Goal: Register for event/course: Register for event/course

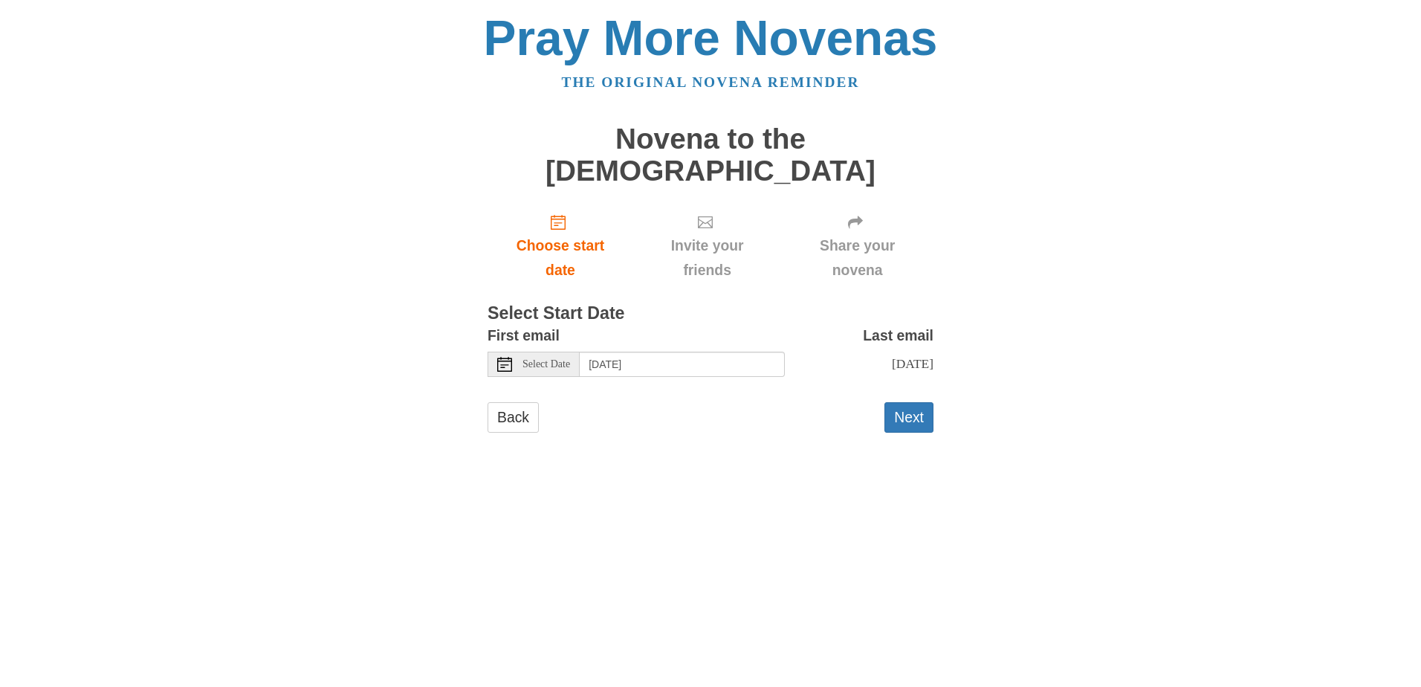
click at [542, 359] on span "Select Date" at bounding box center [546, 364] width 48 height 10
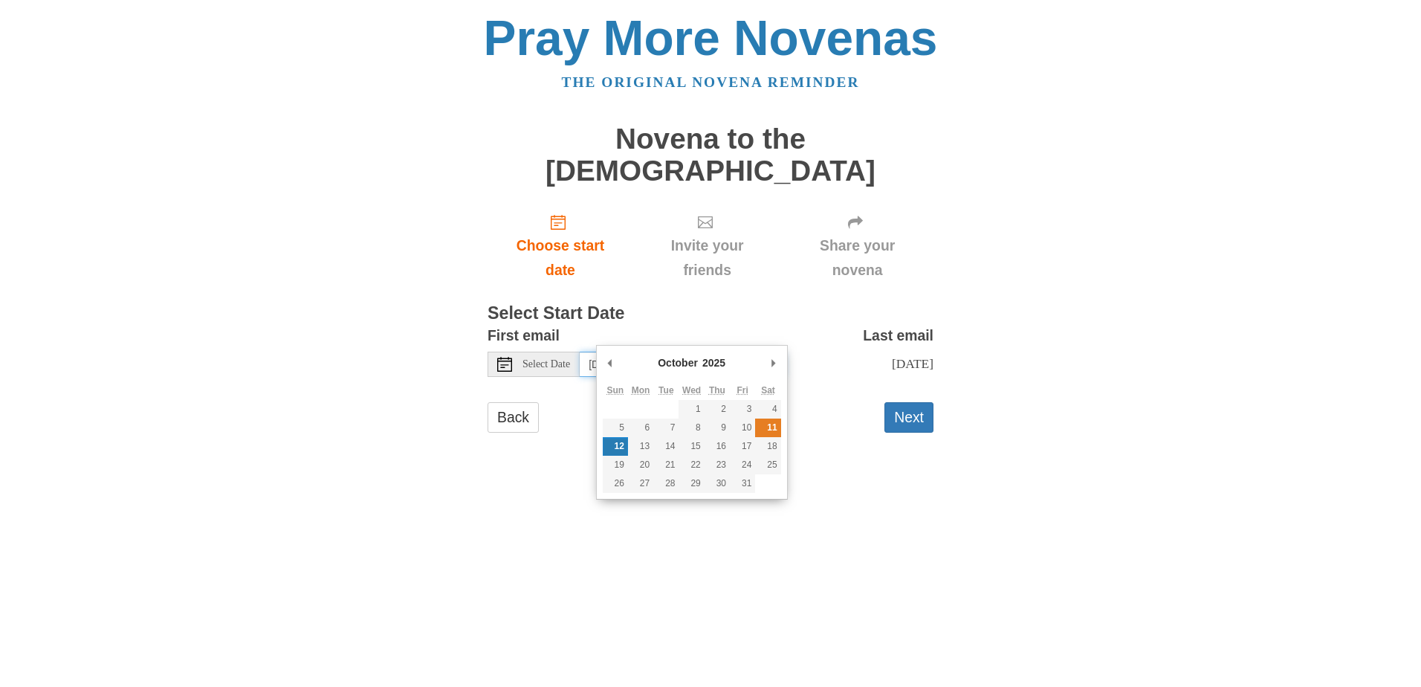
type input "Saturday, October 11th"
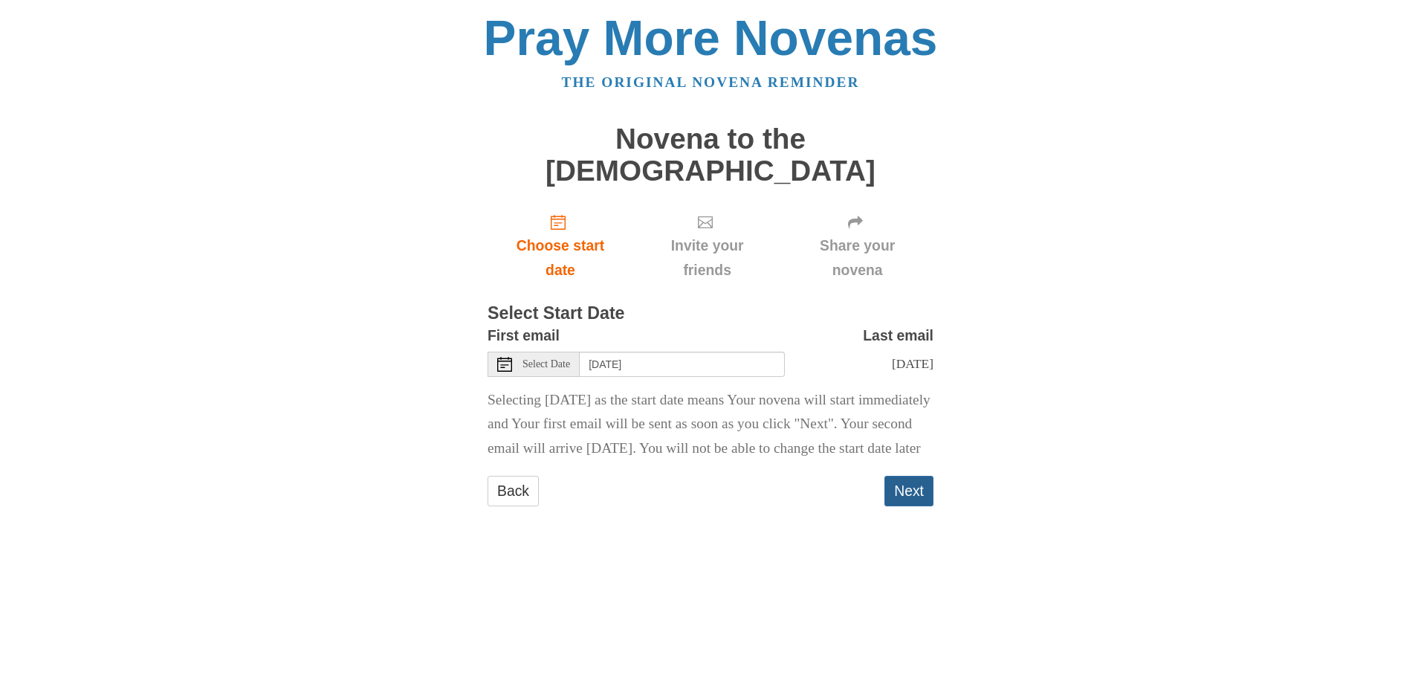
click at [912, 490] on button "Next" at bounding box center [908, 491] width 49 height 30
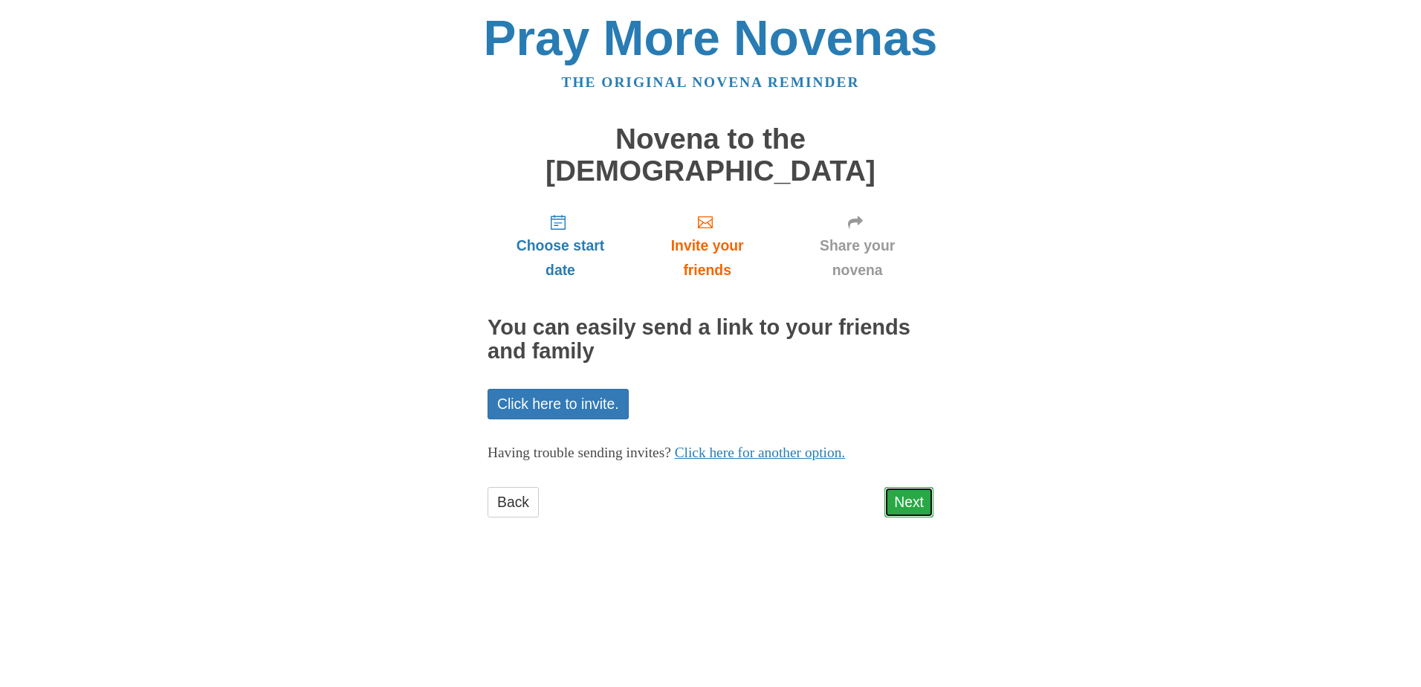
click at [910, 487] on link "Next" at bounding box center [908, 502] width 49 height 30
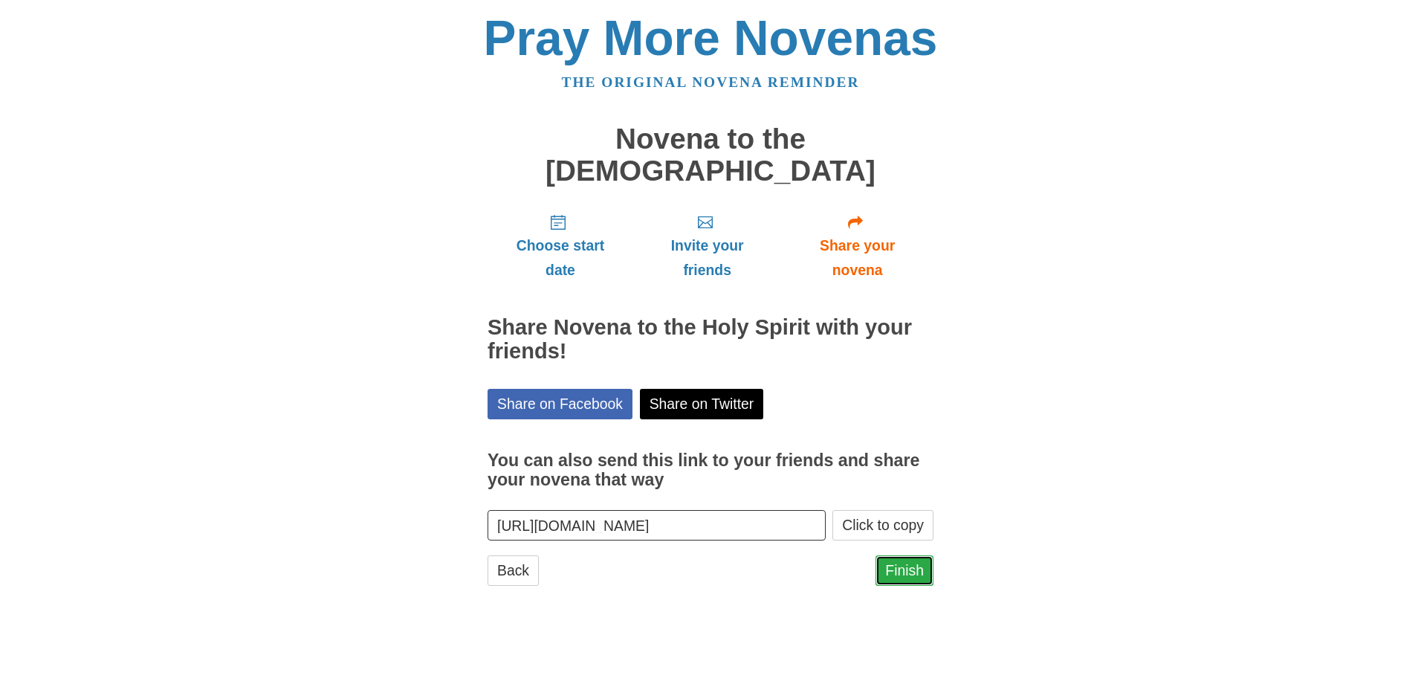
click at [906, 555] on link "Finish" at bounding box center [904, 570] width 58 height 30
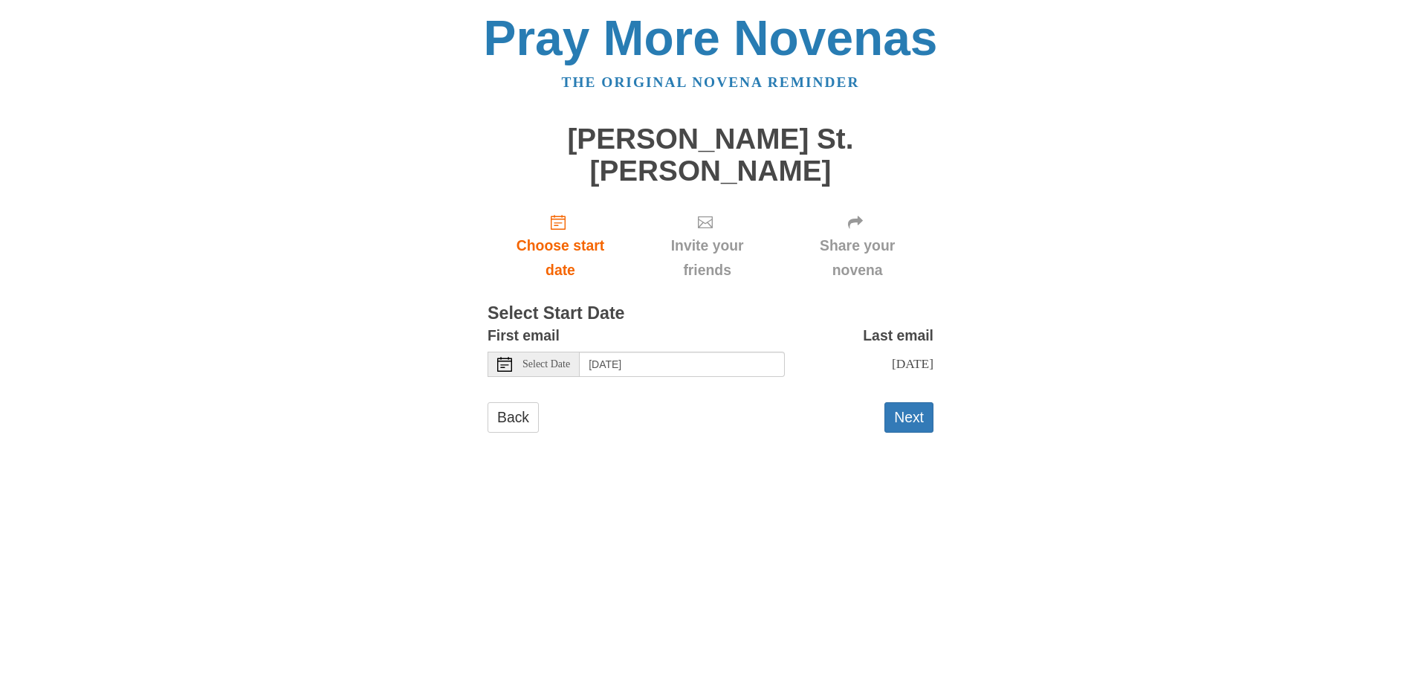
click at [544, 359] on span "Select Date" at bounding box center [546, 364] width 48 height 10
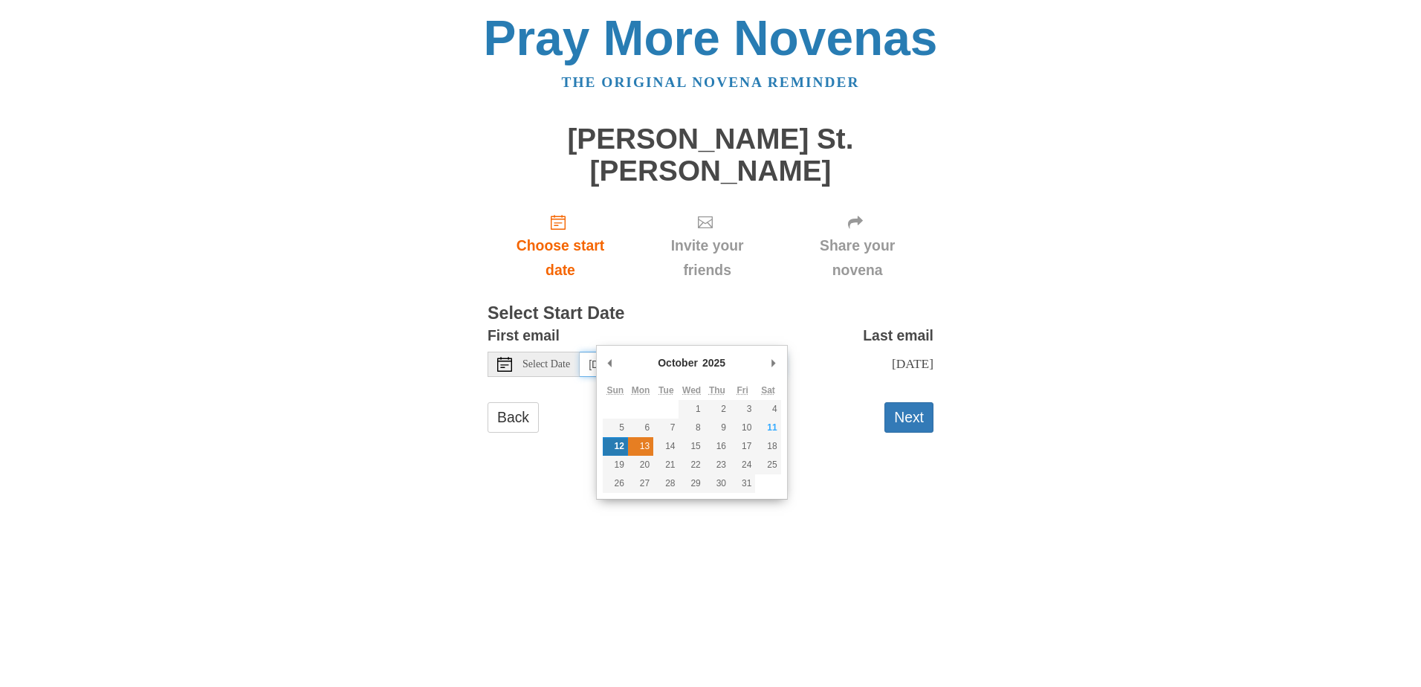
type input "Monday, October 13th"
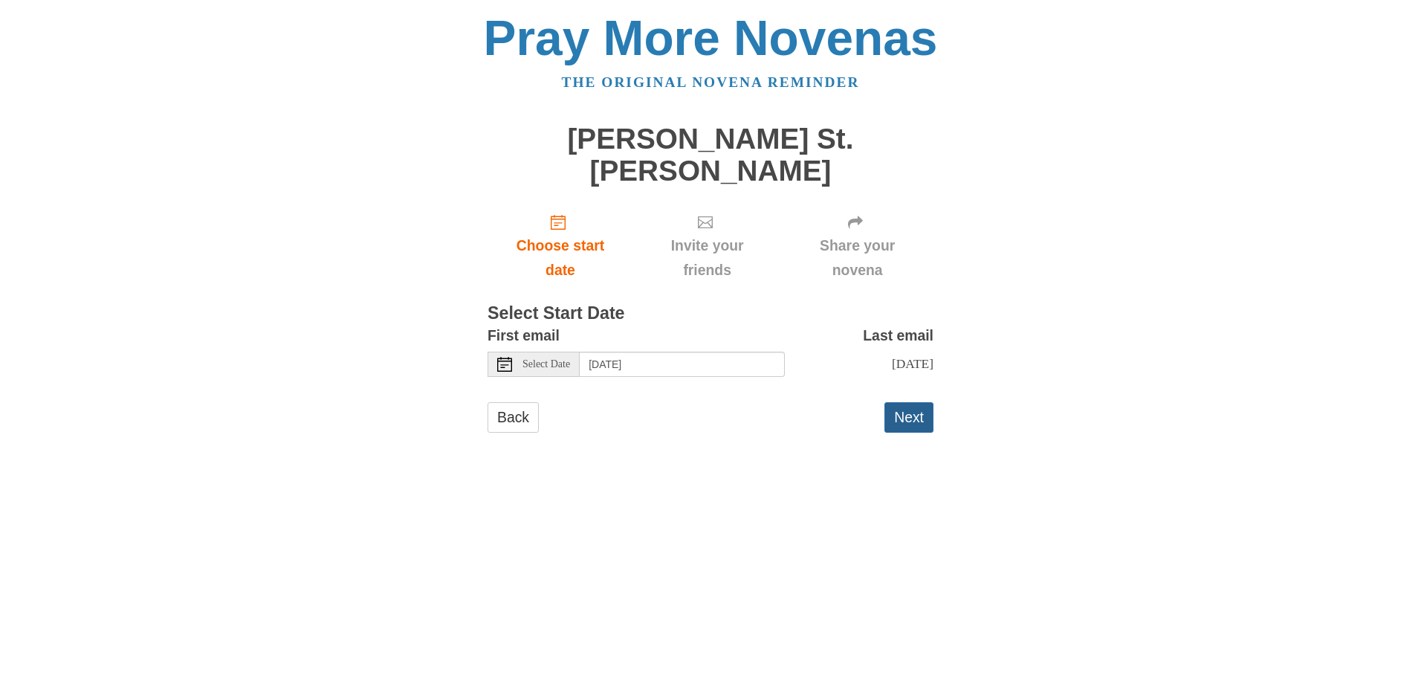
click at [915, 403] on button "Next" at bounding box center [908, 417] width 49 height 30
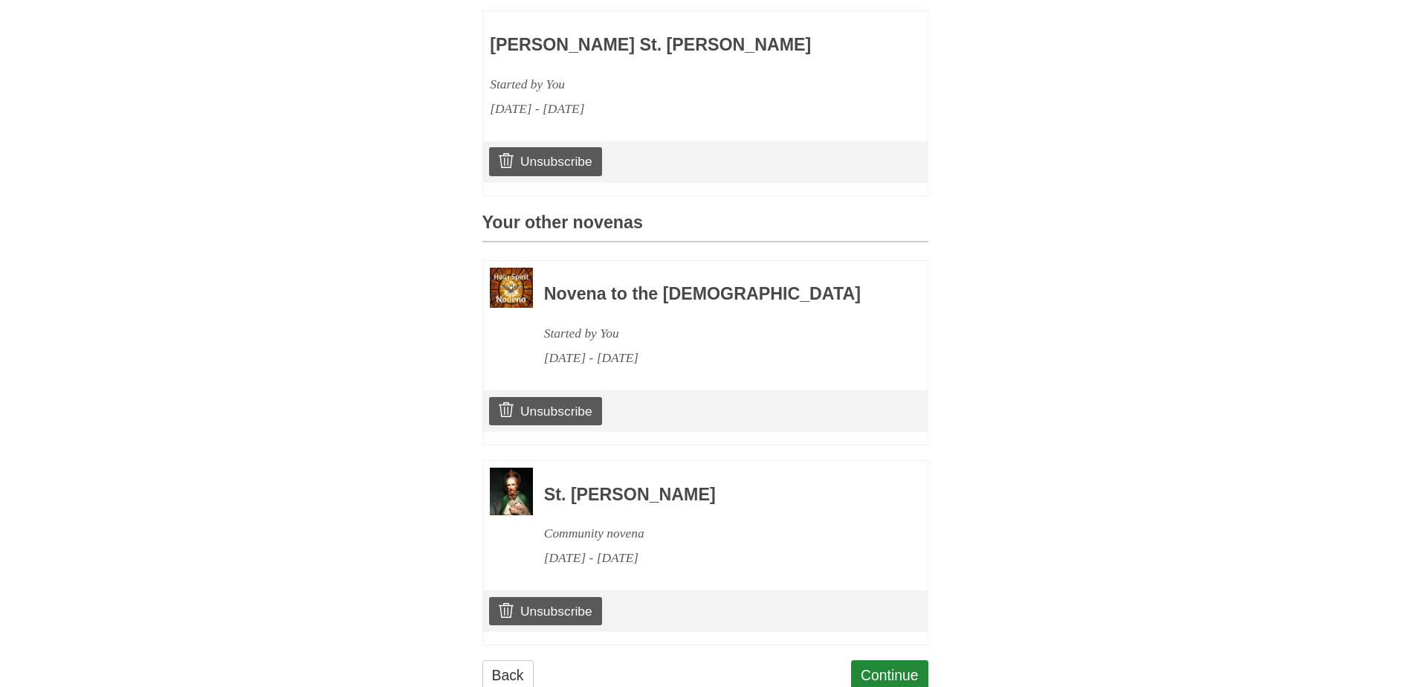
scroll to position [522, 0]
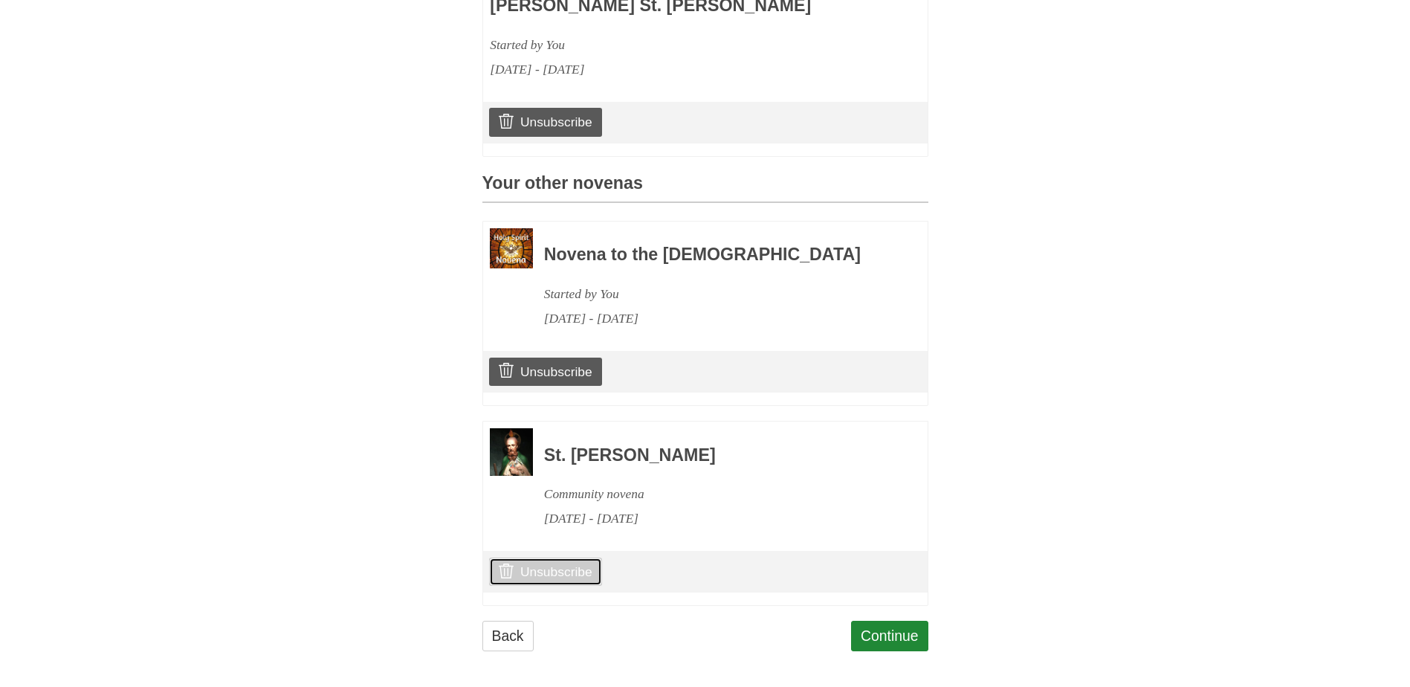
click at [545, 568] on link "Unsubscribe" at bounding box center [545, 571] width 112 height 28
click at [893, 629] on link "Continue" at bounding box center [889, 635] width 77 height 30
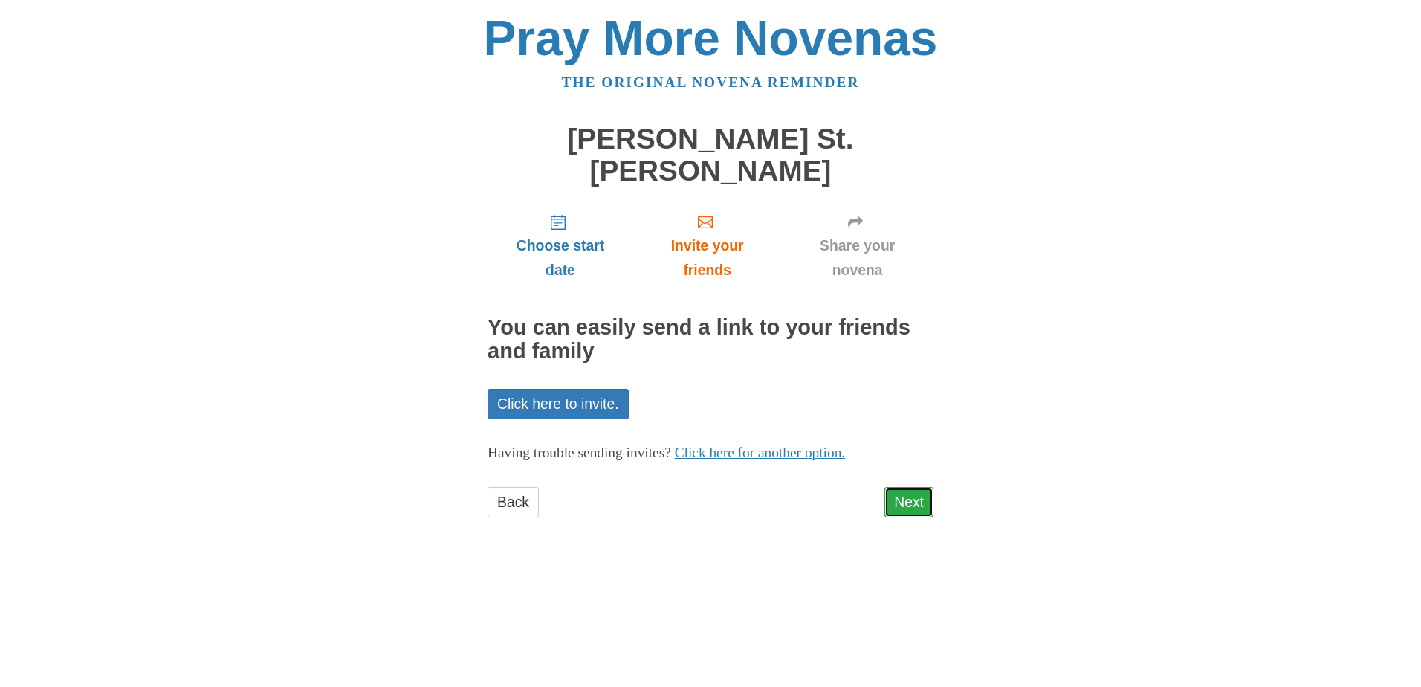
click at [916, 487] on link "Next" at bounding box center [908, 502] width 49 height 30
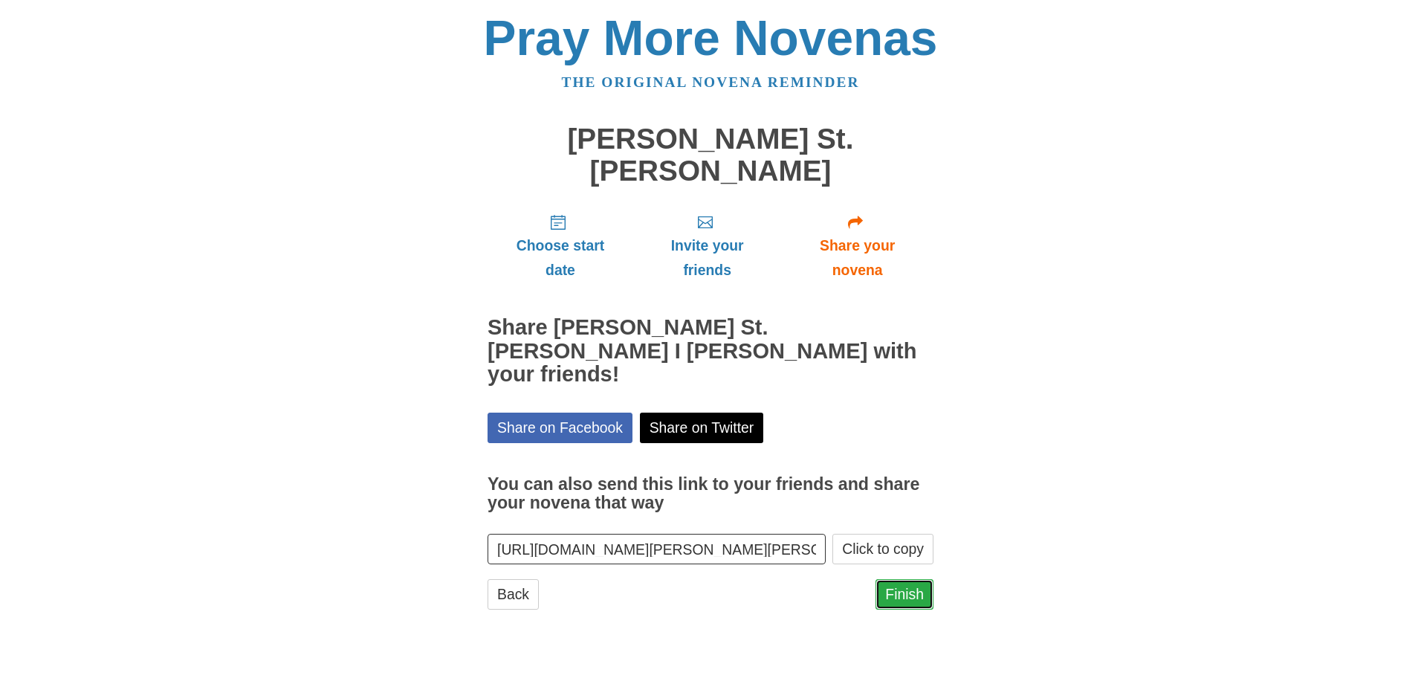
click at [912, 579] on link "Finish" at bounding box center [904, 594] width 58 height 30
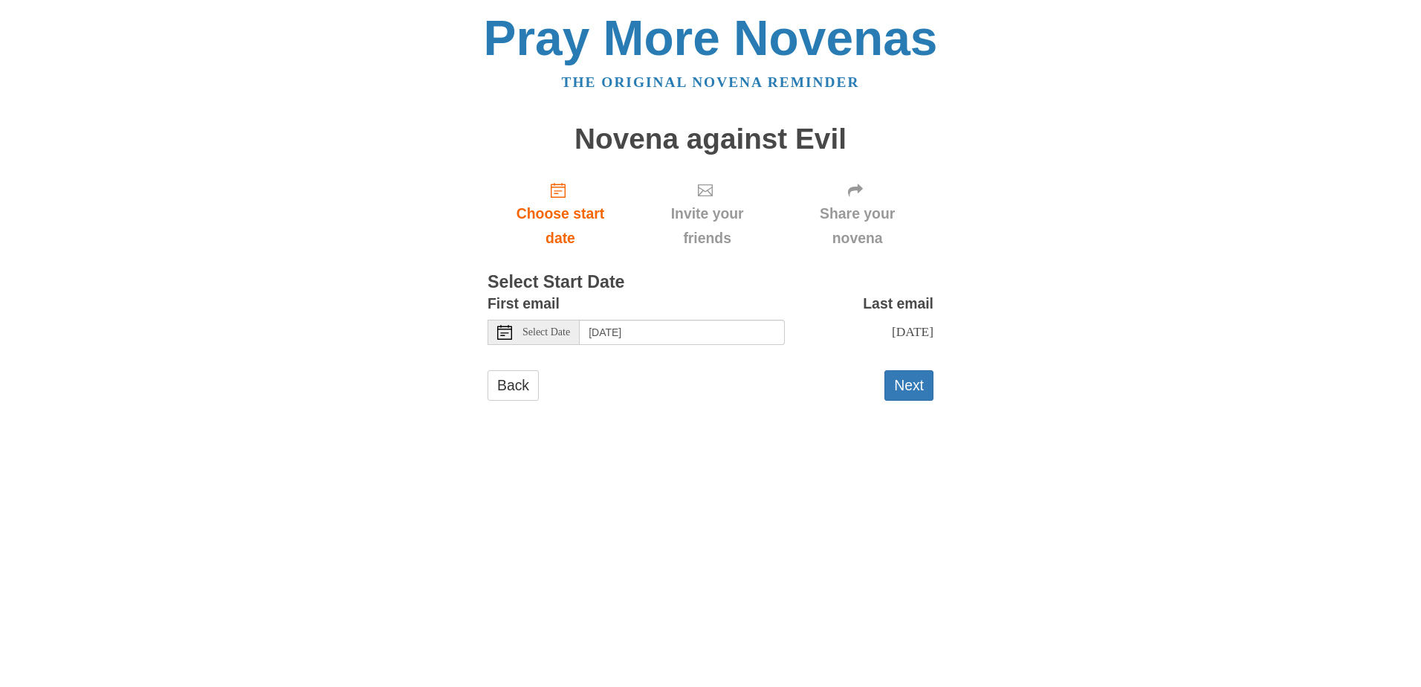
click at [529, 333] on span "Select Date" at bounding box center [546, 332] width 48 height 10
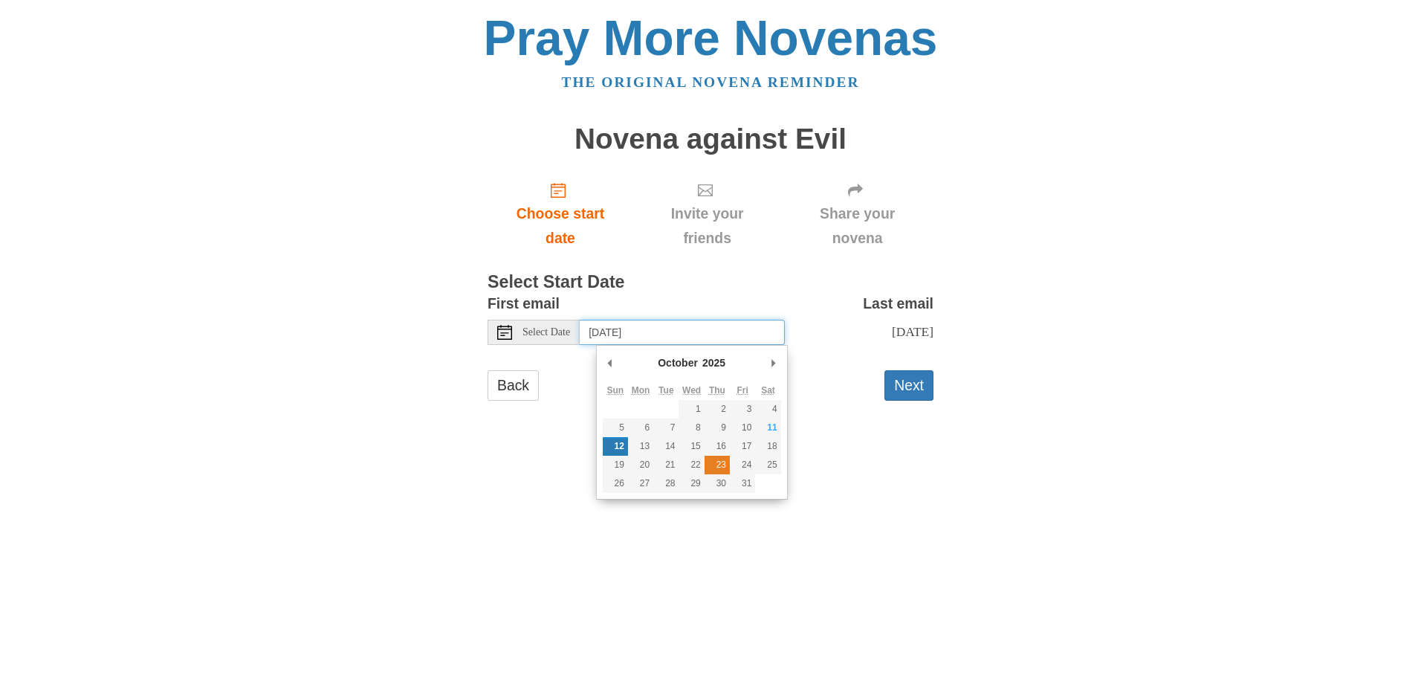
type input "[DATE]"
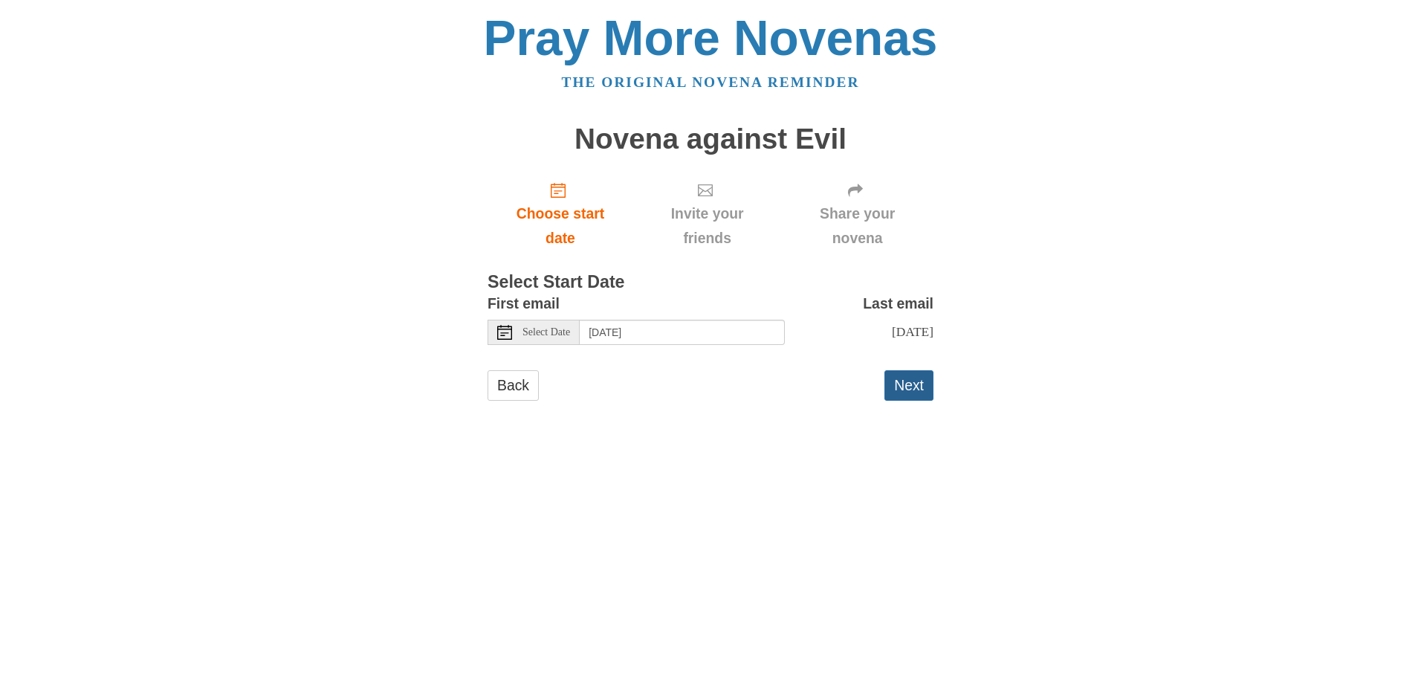
click at [909, 400] on button "Next" at bounding box center [908, 385] width 49 height 30
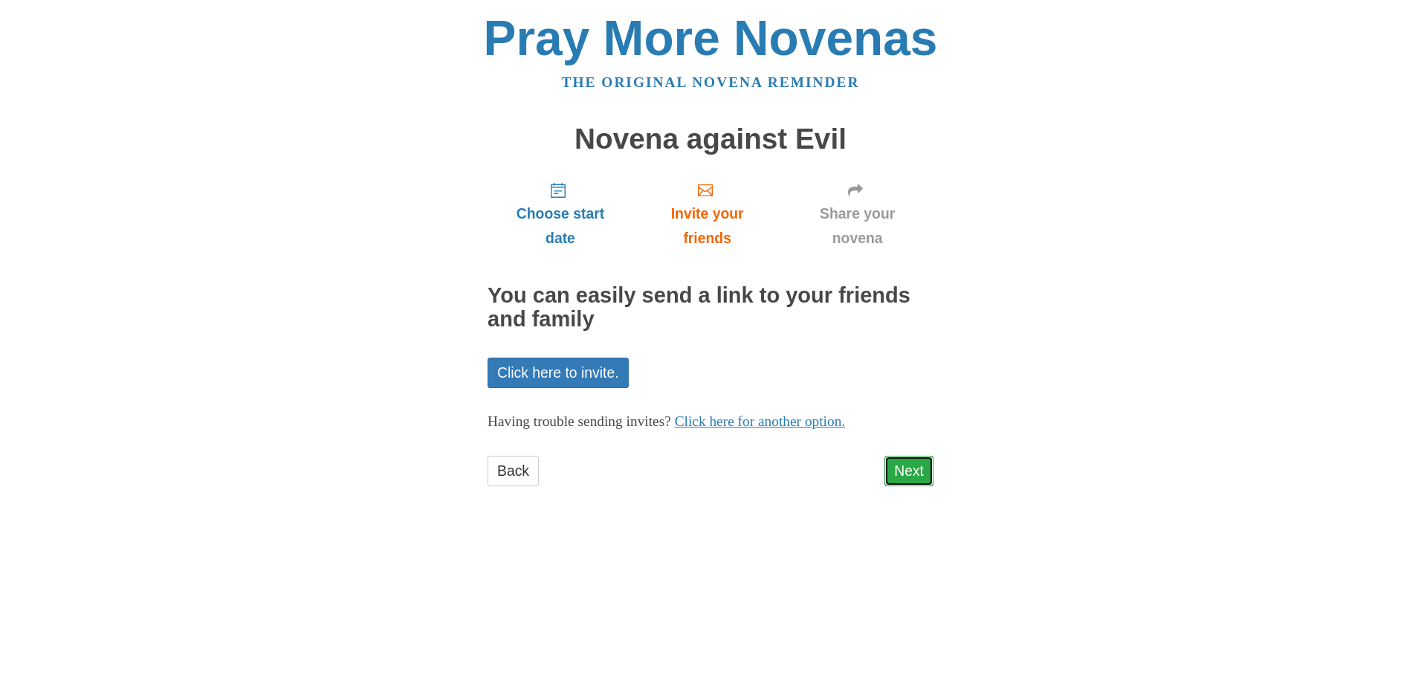
click at [907, 470] on link "Next" at bounding box center [908, 470] width 49 height 30
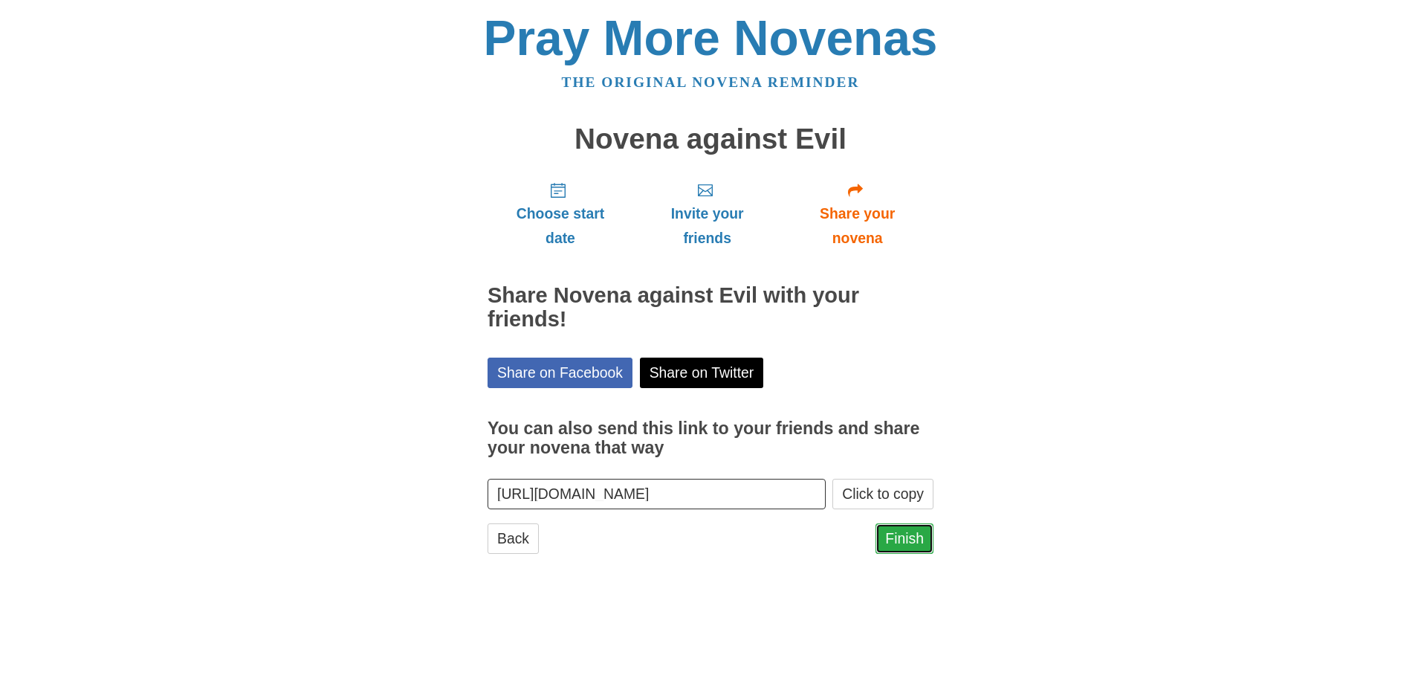
click at [901, 538] on link "Finish" at bounding box center [904, 538] width 58 height 30
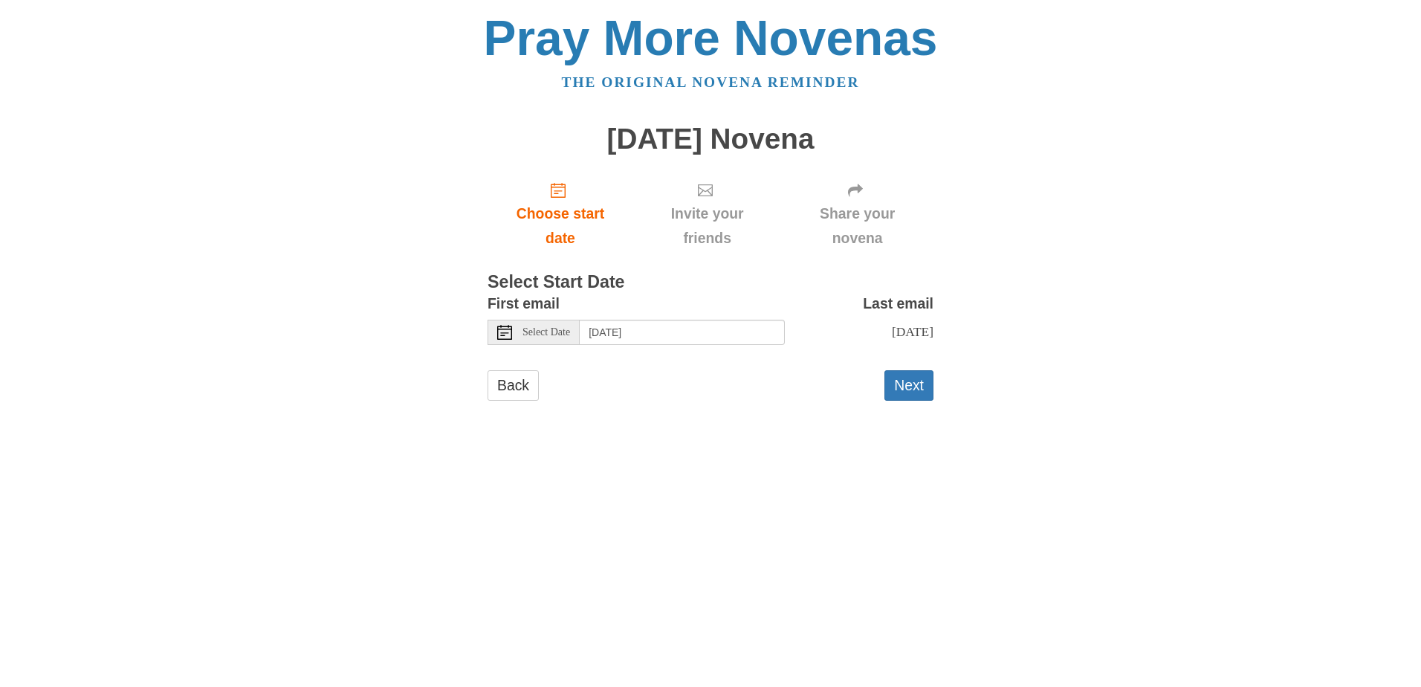
click at [570, 333] on span "Select Date" at bounding box center [546, 332] width 48 height 10
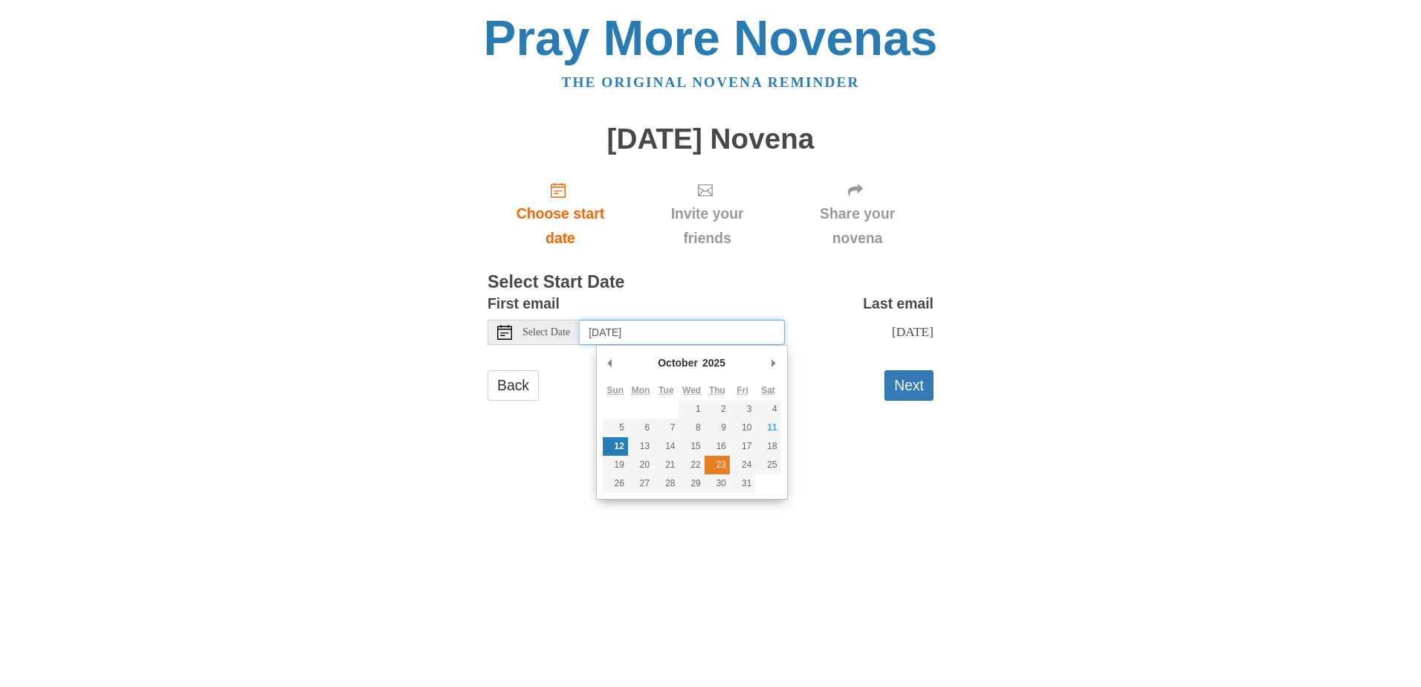
type input "[DATE]"
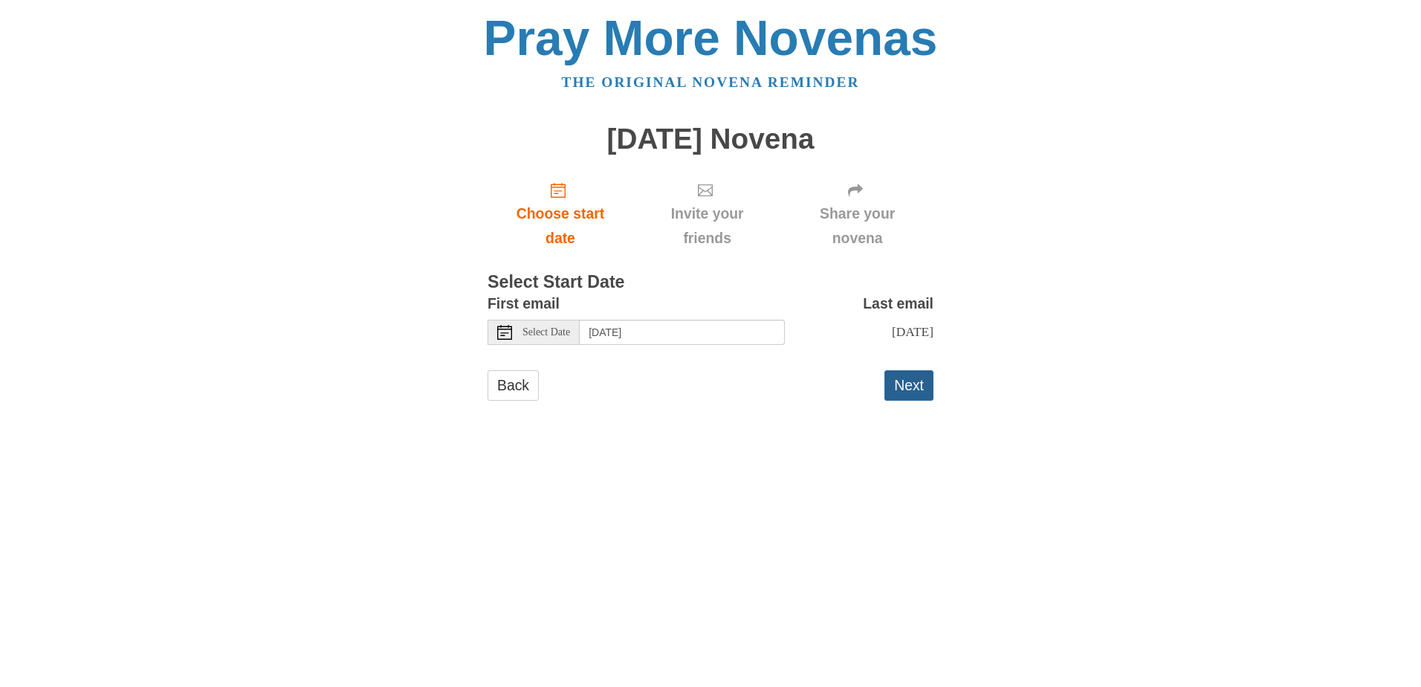
click at [918, 399] on button "Next" at bounding box center [908, 385] width 49 height 30
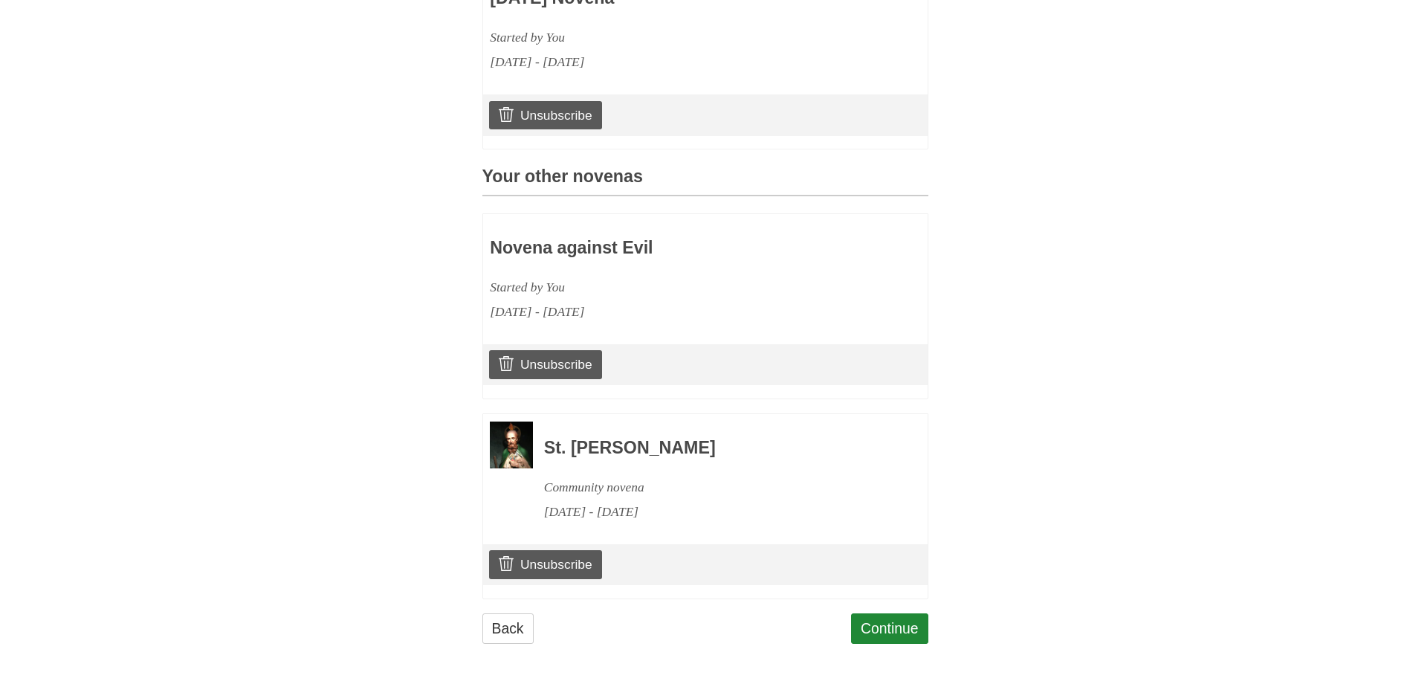
scroll to position [522, 0]
click at [883, 623] on link "Continue" at bounding box center [889, 628] width 77 height 30
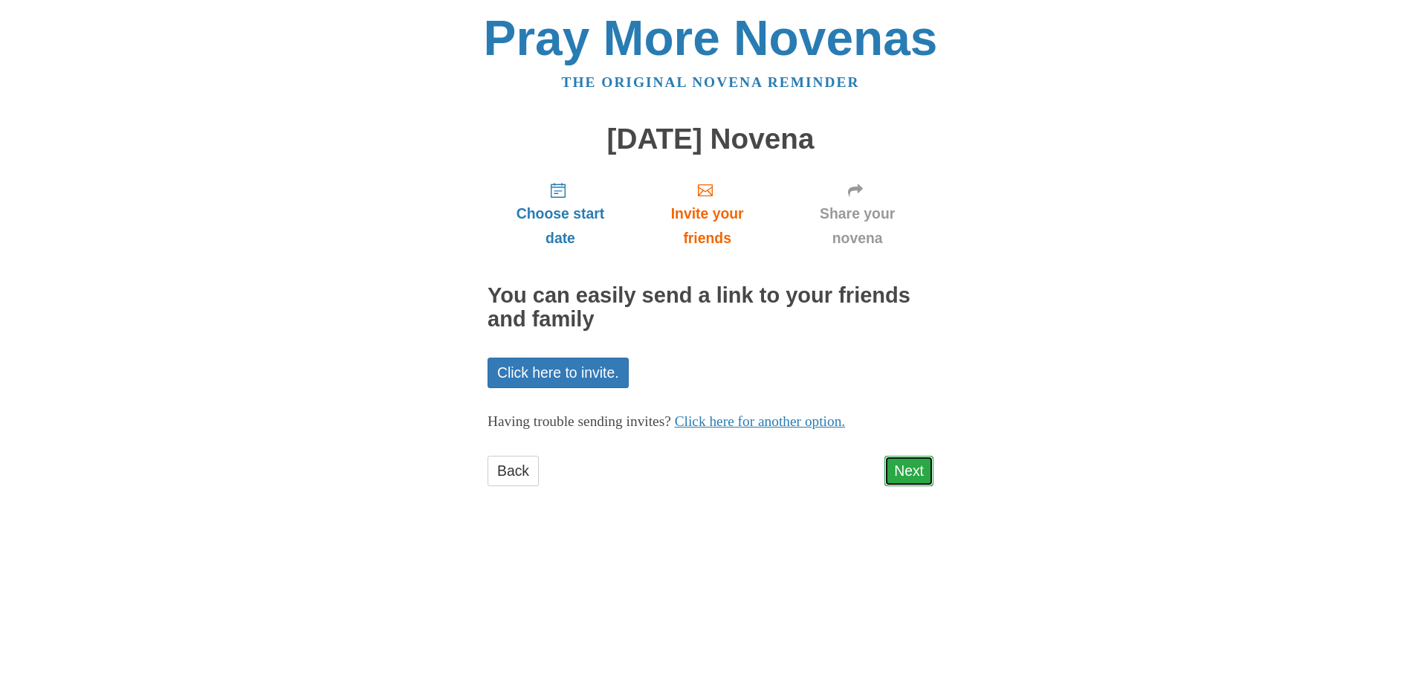
click at [918, 471] on link "Next" at bounding box center [908, 470] width 49 height 30
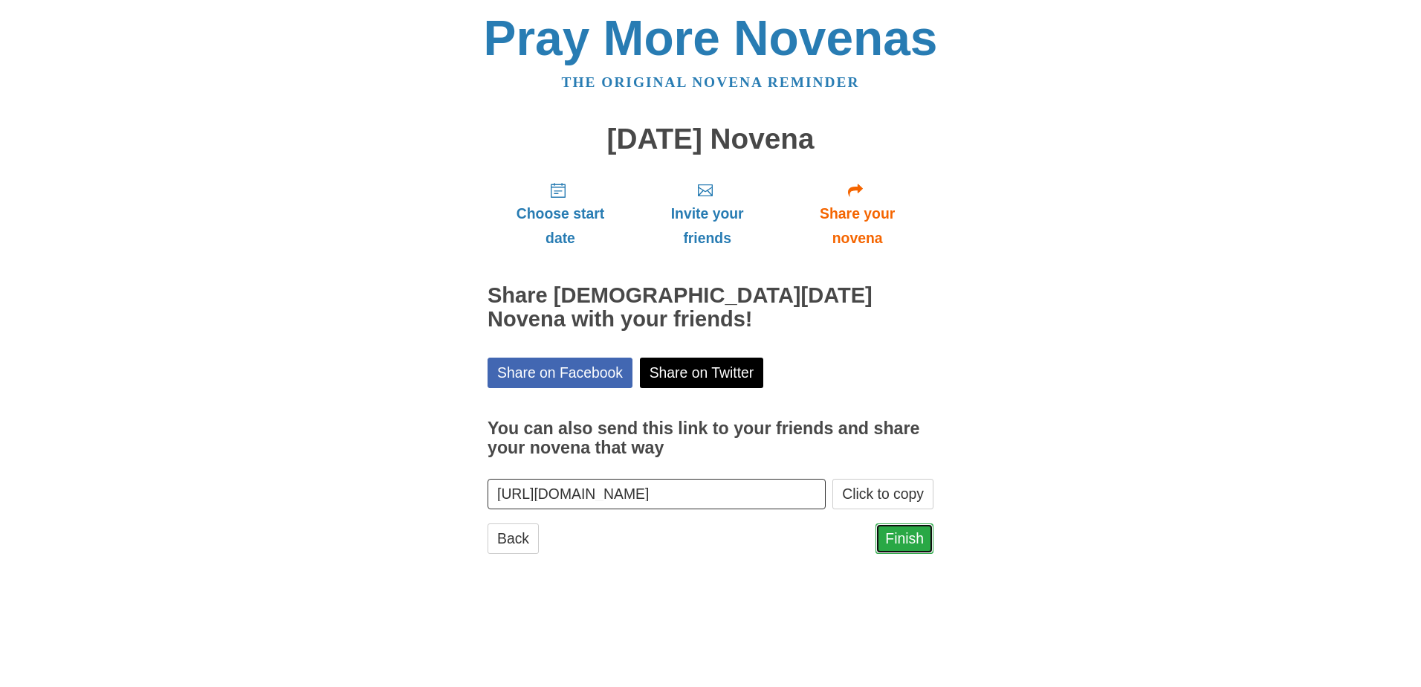
click at [902, 541] on link "Finish" at bounding box center [904, 538] width 58 height 30
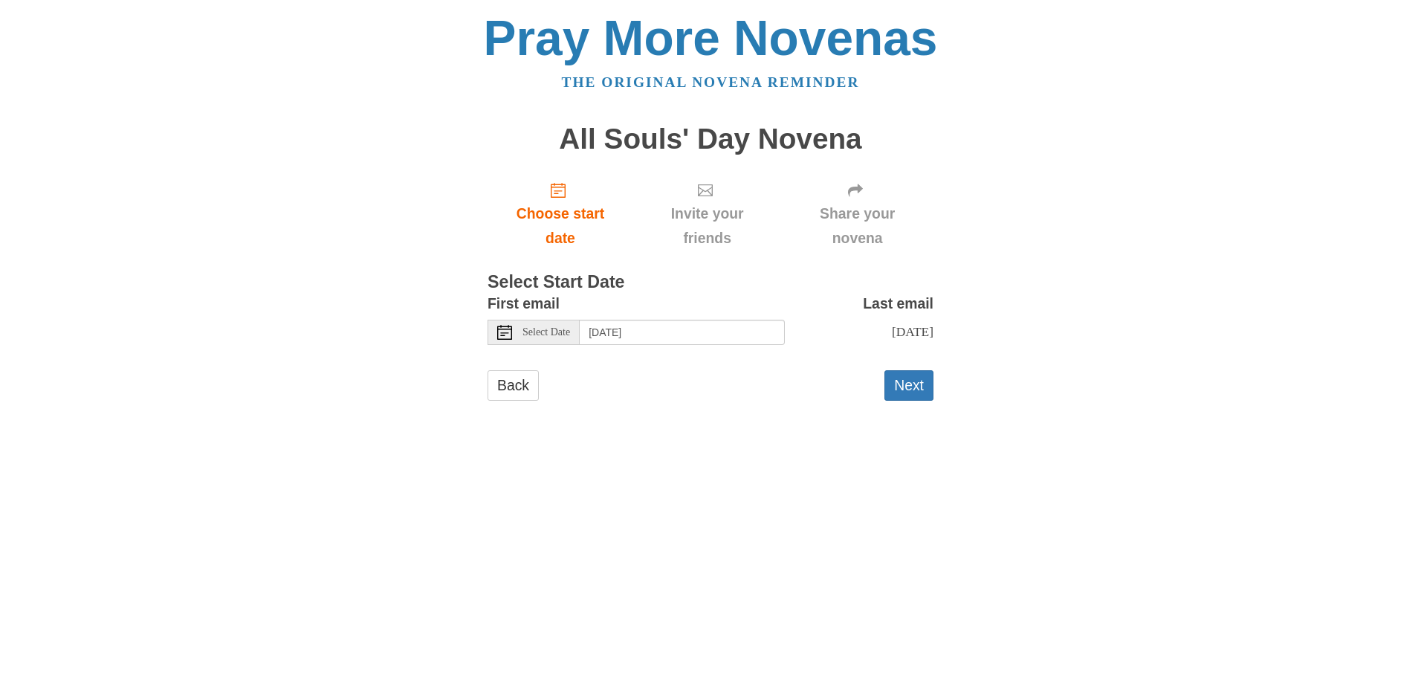
click at [548, 337] on span "Select Date" at bounding box center [546, 332] width 48 height 10
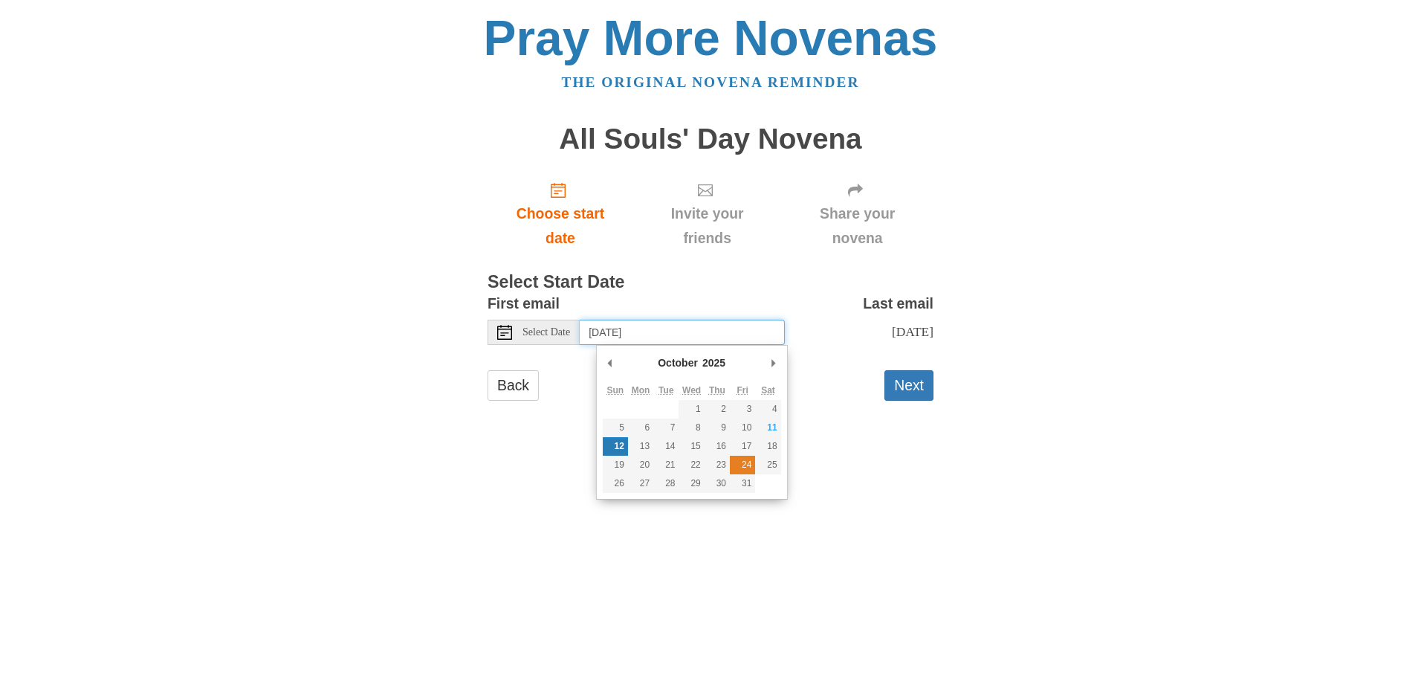
type input "Friday, October 24th"
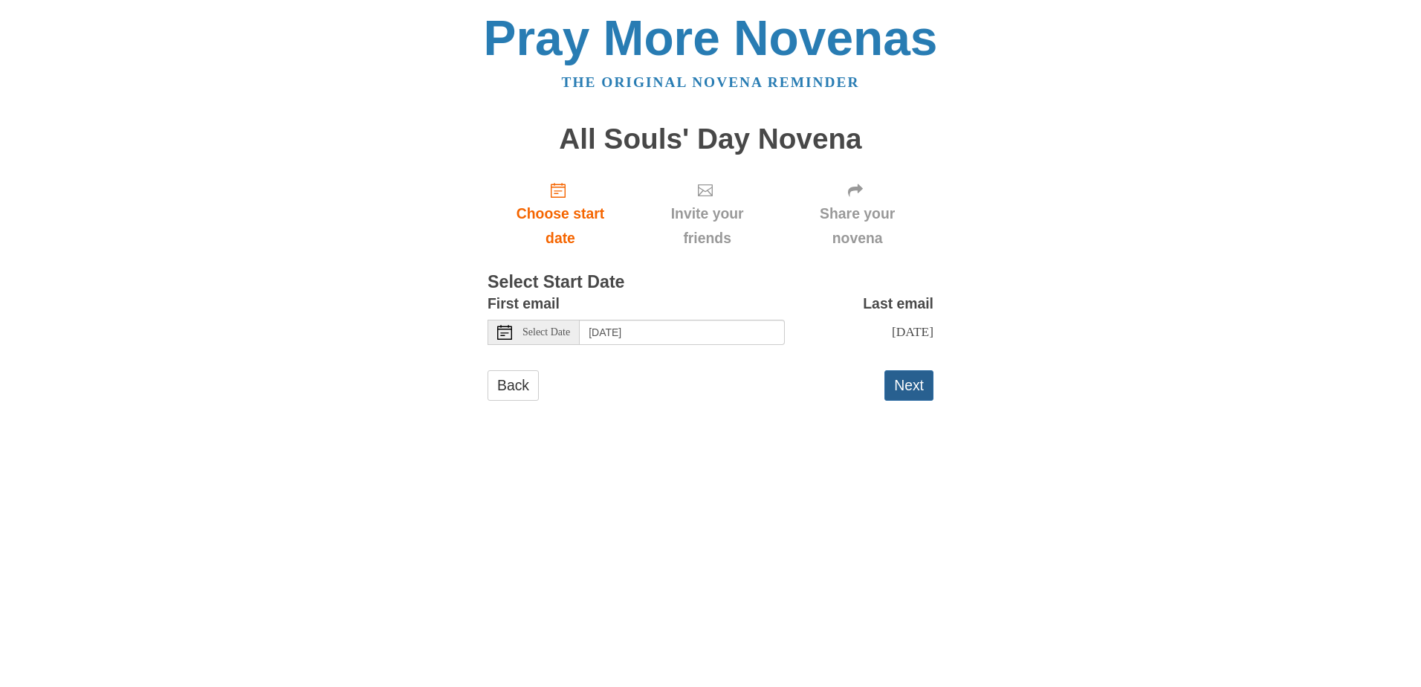
click at [916, 391] on button "Next" at bounding box center [908, 385] width 49 height 30
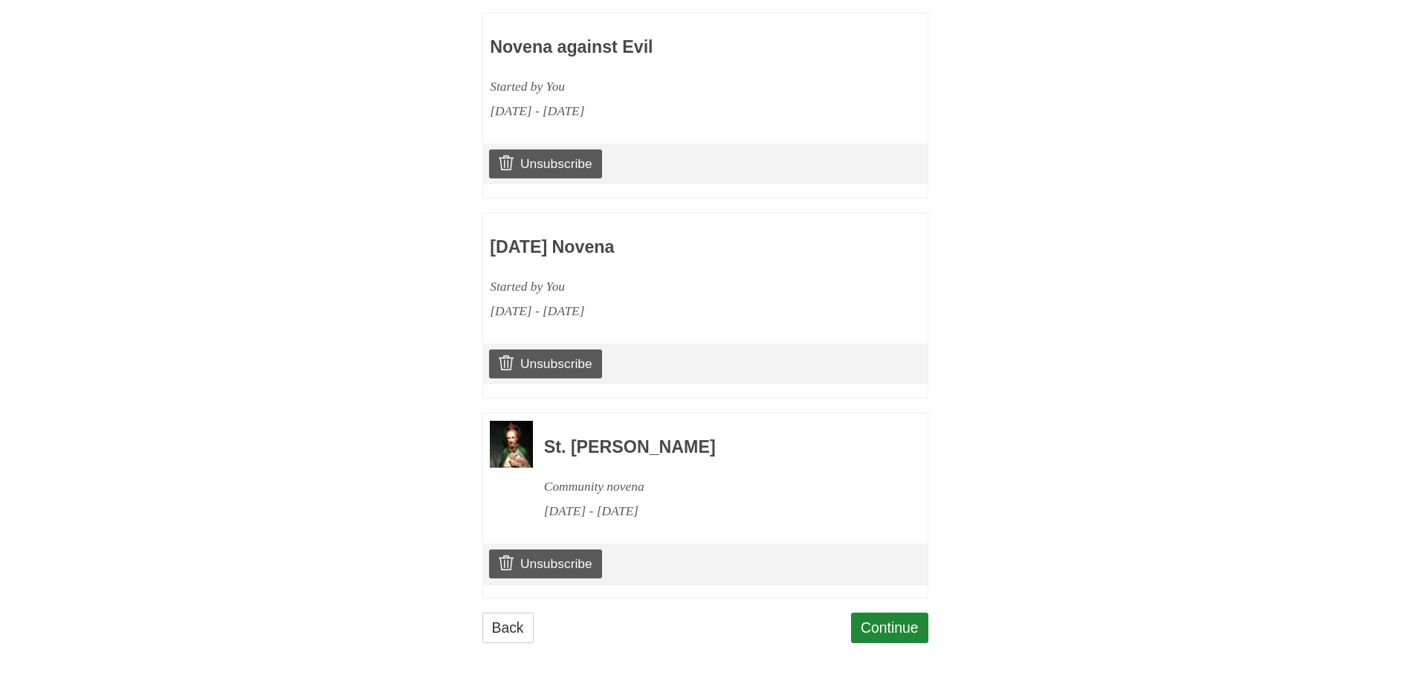
scroll to position [721, 0]
click at [888, 629] on link "Continue" at bounding box center [889, 627] width 77 height 30
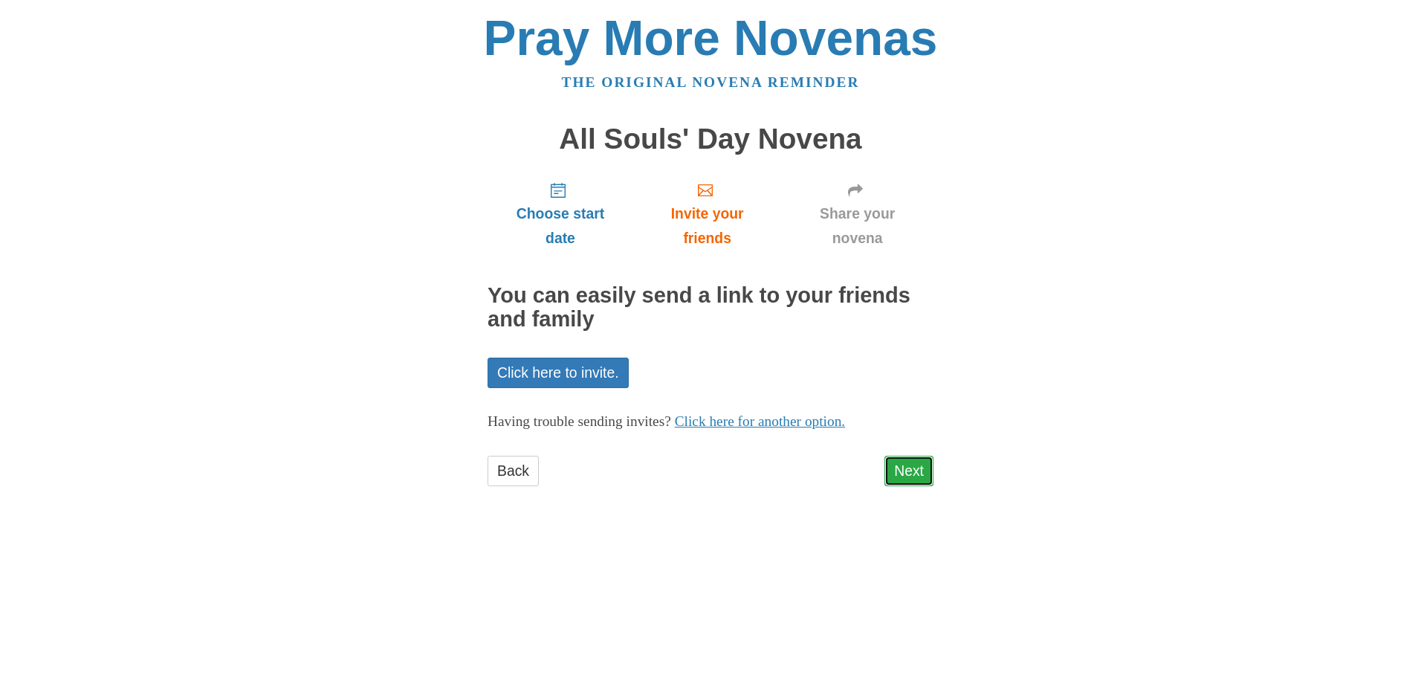
click at [910, 476] on link "Next" at bounding box center [908, 470] width 49 height 30
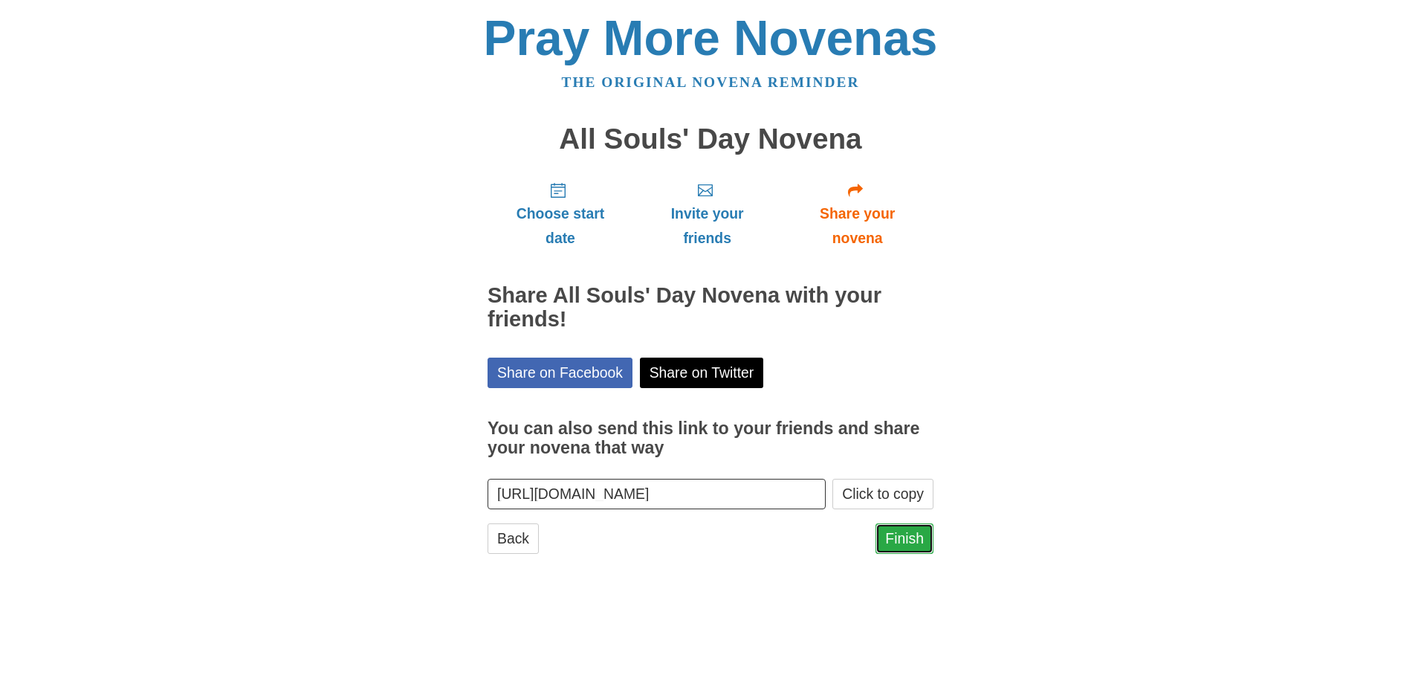
click at [910, 539] on link "Finish" at bounding box center [904, 538] width 58 height 30
